Goal: Task Accomplishment & Management: Manage account settings

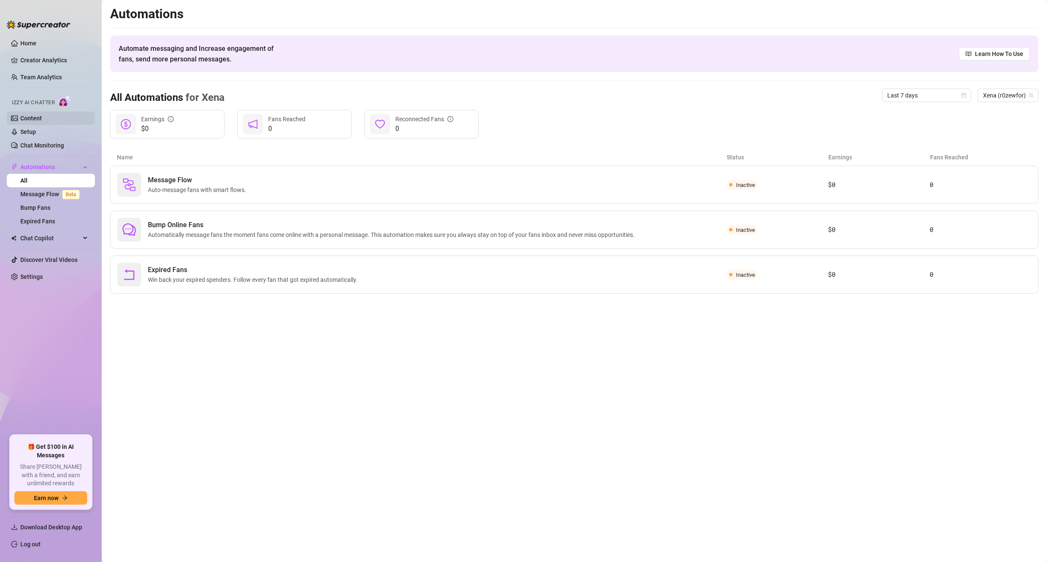
click at [42, 119] on link "Content" at bounding box center [31, 118] width 22 height 7
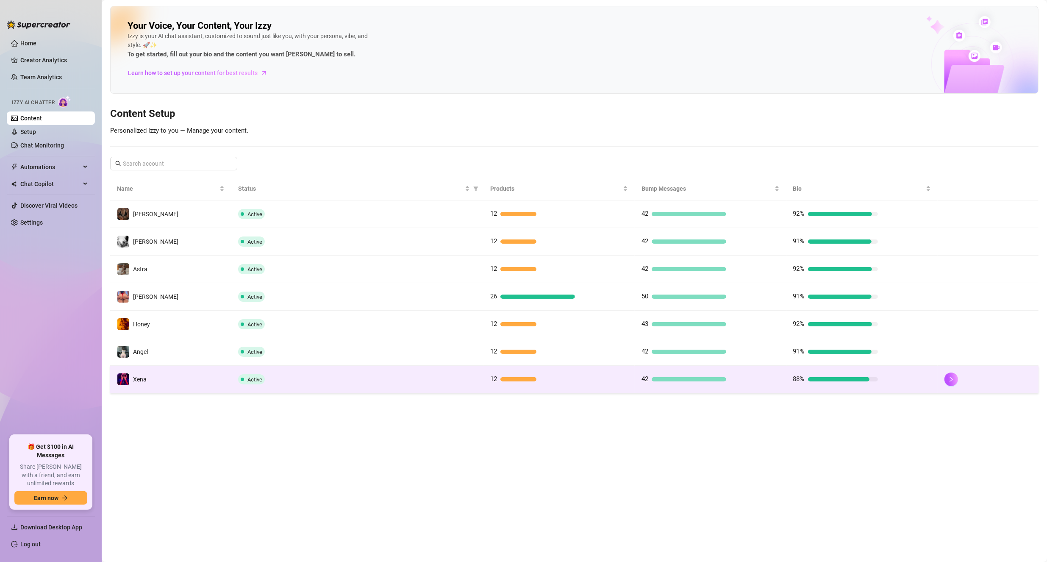
click at [183, 374] on td "Xena" at bounding box center [170, 380] width 121 height 28
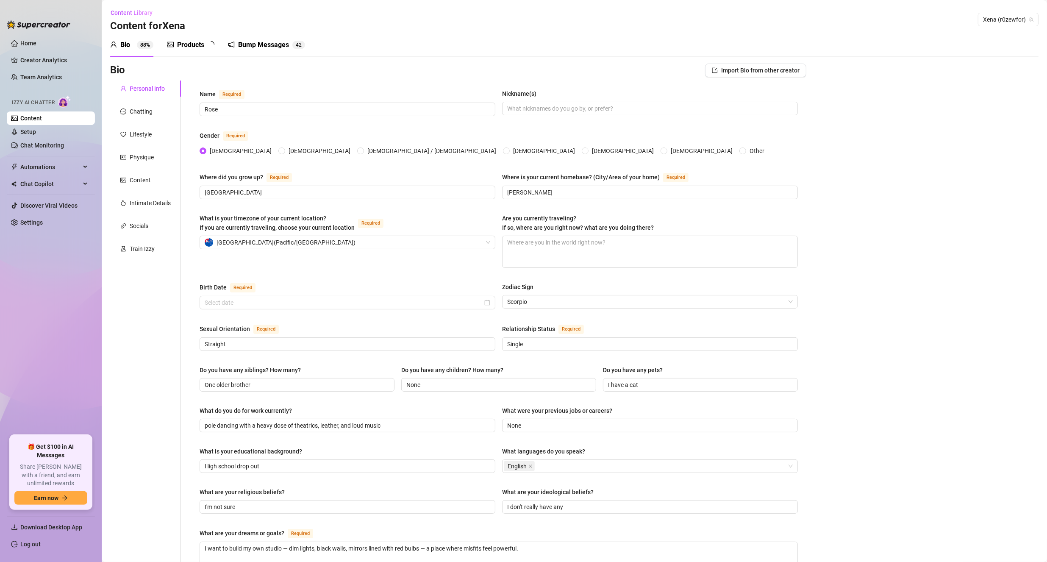
radio input "true"
type input "[DATE]"
click at [525, 247] on textarea "Are you currently traveling? If so, where are you right now? what are you doing…" at bounding box center [650, 251] width 295 height 31
type textarea "Q"
type textarea "Qu"
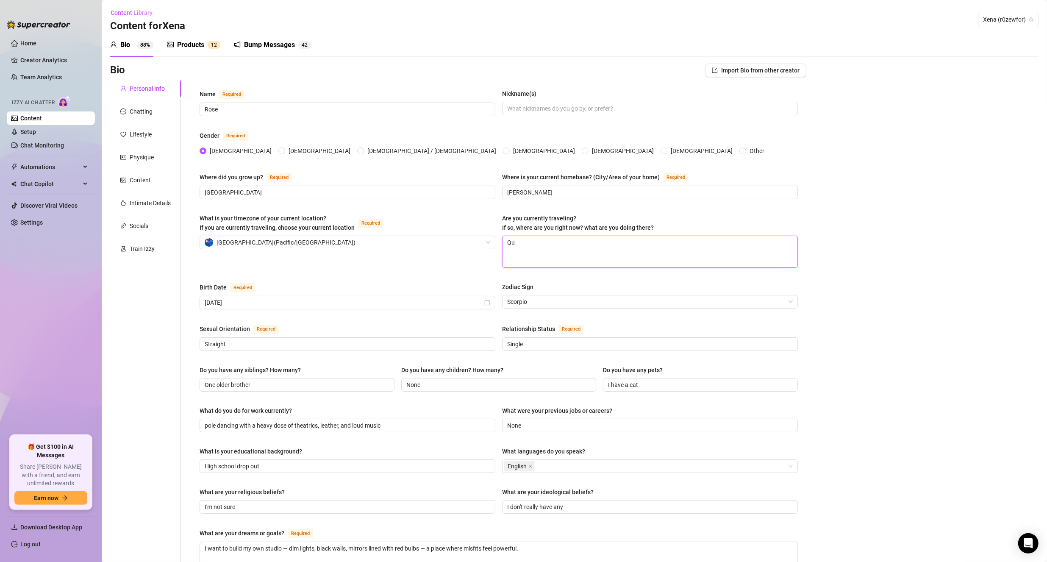
type textarea "Que"
type textarea "Quee"
type textarea "Queen"
type textarea "Queens"
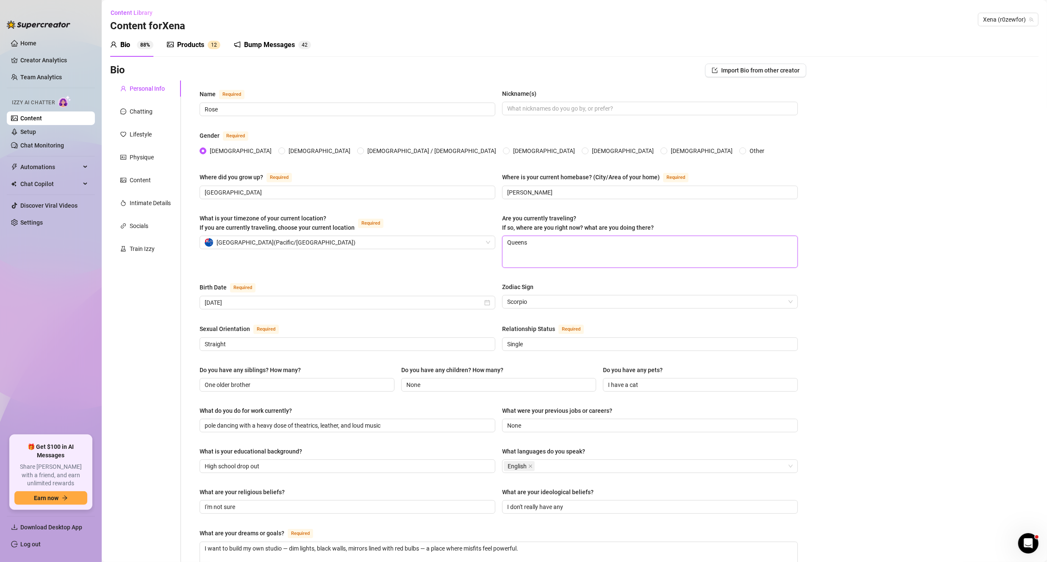
type textarea "Queens"
type textarea "Queenst"
type textarea "Queensto"
type textarea "[GEOGRAPHIC_DATA]"
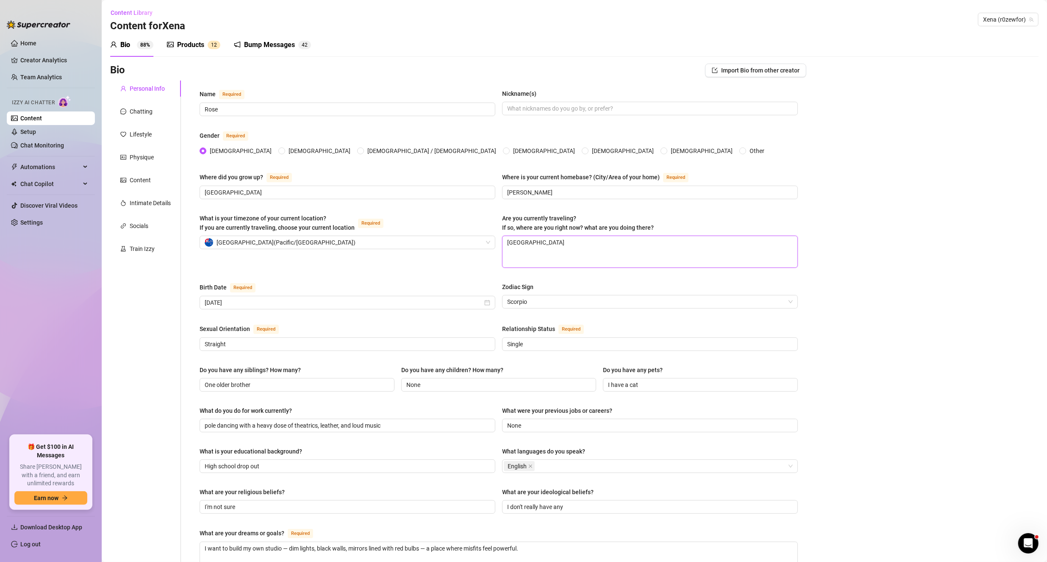
type textarea "Queenstown x"
type textarea "[GEOGRAPHIC_DATA]"
type textarea "Queenstown h"
type textarea "Queenstown ho"
type textarea "Queenstown hol"
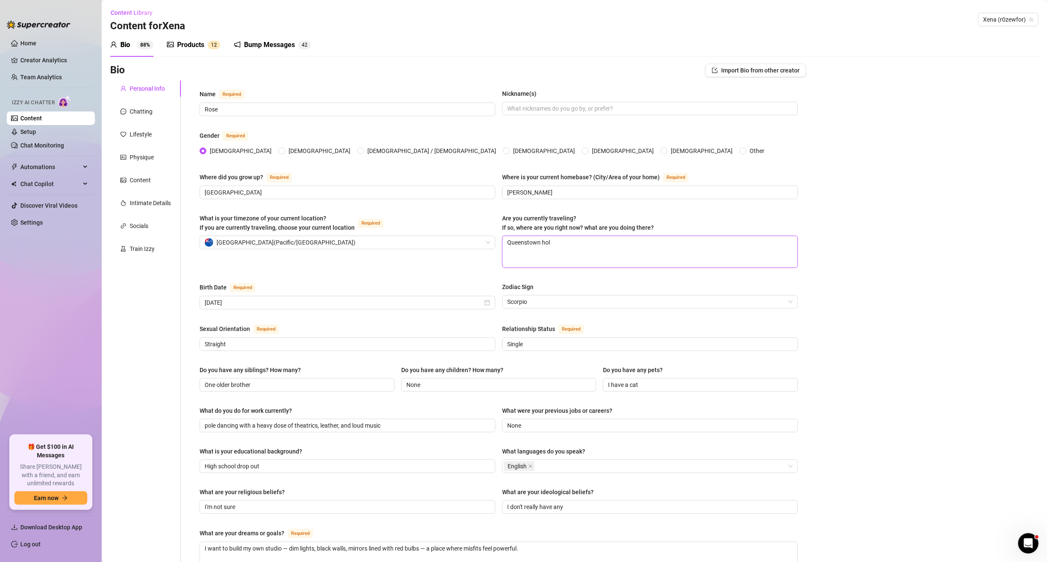
type textarea "Queenstown [DATE]"
type textarea "Queenstown holid"
type textarea "Queenstown holida"
type textarea "Queenstown holiday"
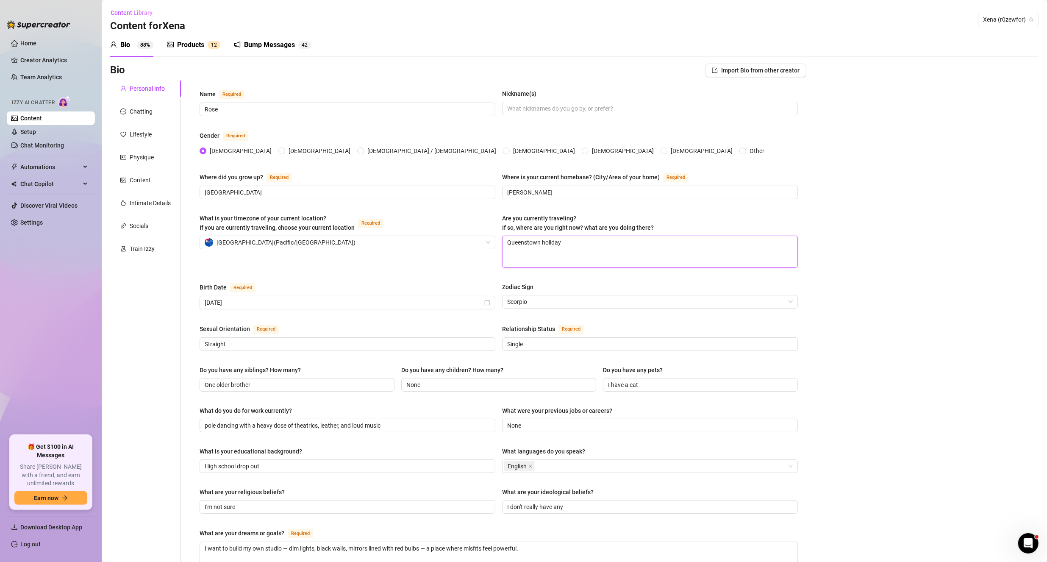
type textarea "Queenstown holiday +"
type textarea "Queenstown holiday + a"
type textarea "Queenstown holiday + a b"
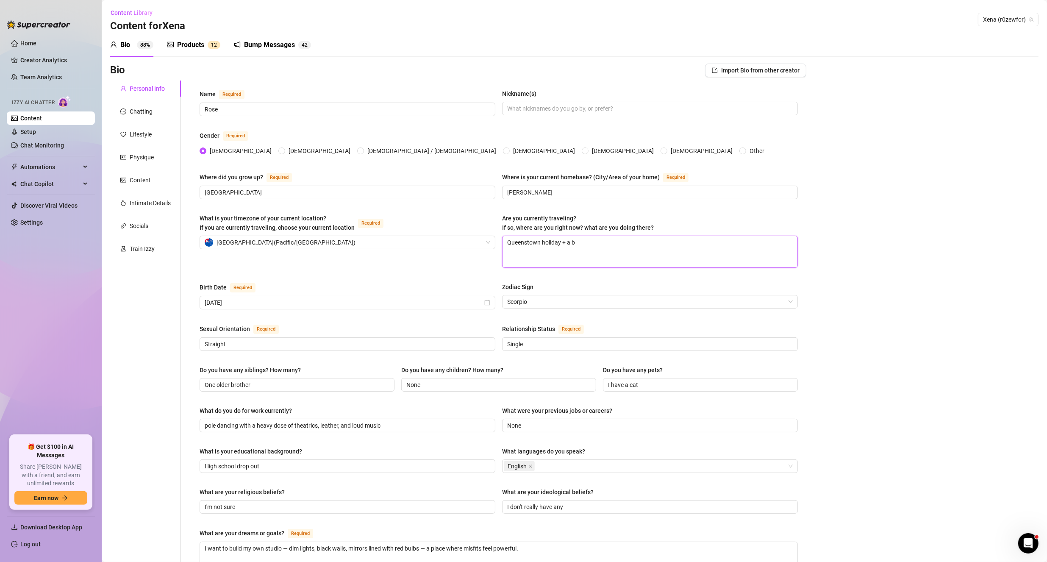
type textarea "Queenstown holiday + a bi"
type textarea "Queenstown holiday + a bit"
type textarea "Queenstown holiday + a bit of"
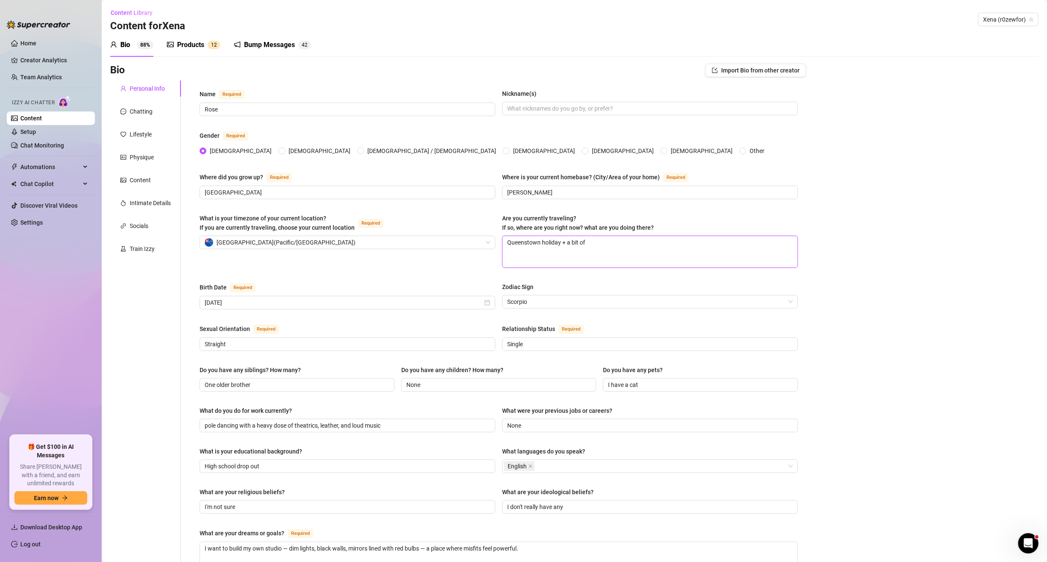
type textarea "Queenstown holiday + a bit of q"
type textarea "Queenstown holiday + a bit of qu"
type textarea "Queenstown holiday + a bit of q"
type textarea "Queenstown holiday + a bit of"
type textarea "Queenstown holiday + a bit of wo"
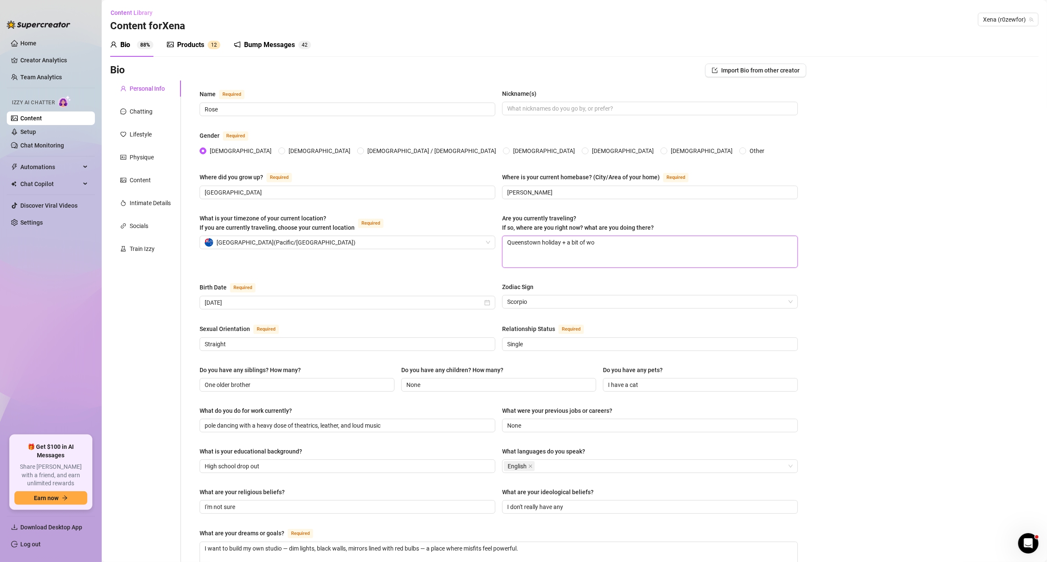
type textarea "Queenstown holiday + a bit of wor"
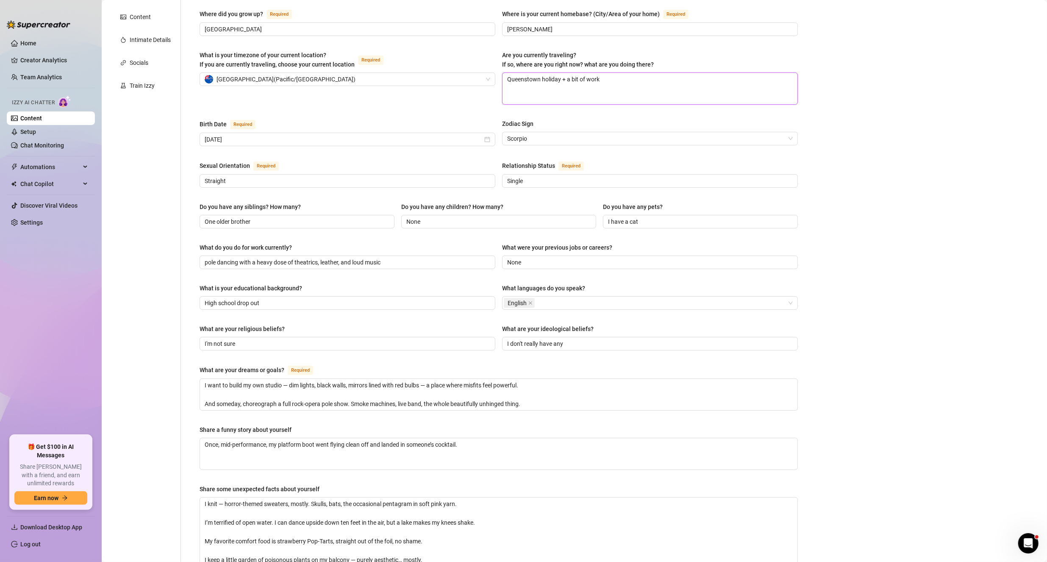
scroll to position [313, 0]
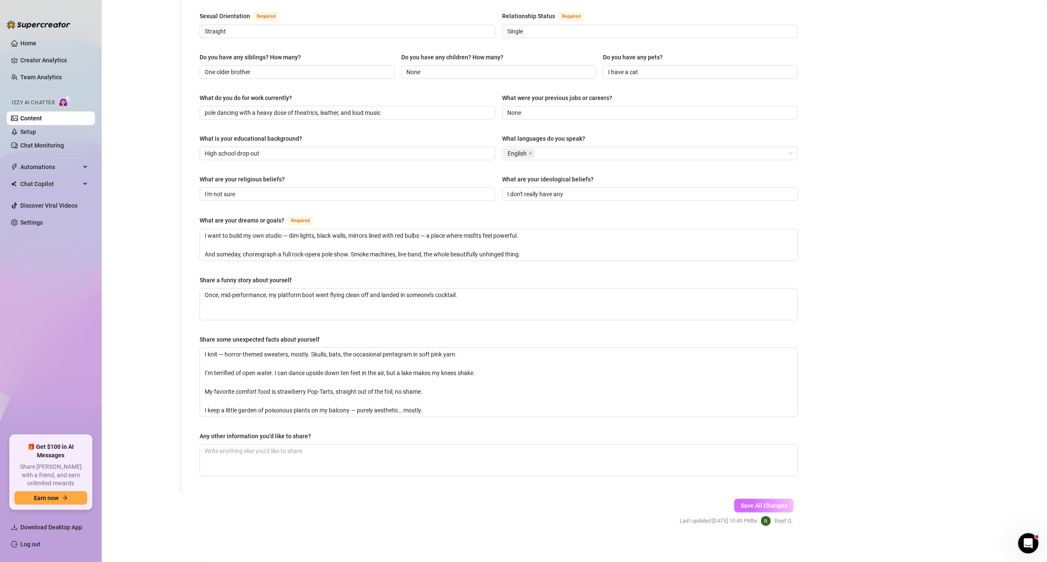
type textarea "Queenstown holiday + a bit of work"
click at [765, 502] on span "Save All Changes" at bounding box center [764, 505] width 47 height 7
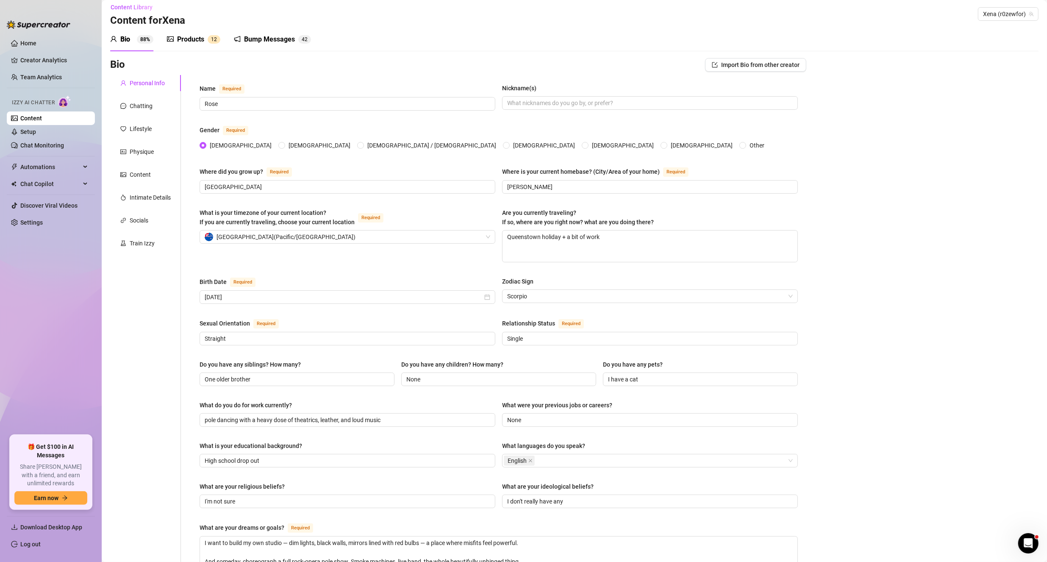
scroll to position [0, 0]
